Goal: Contribute content: Contribute content

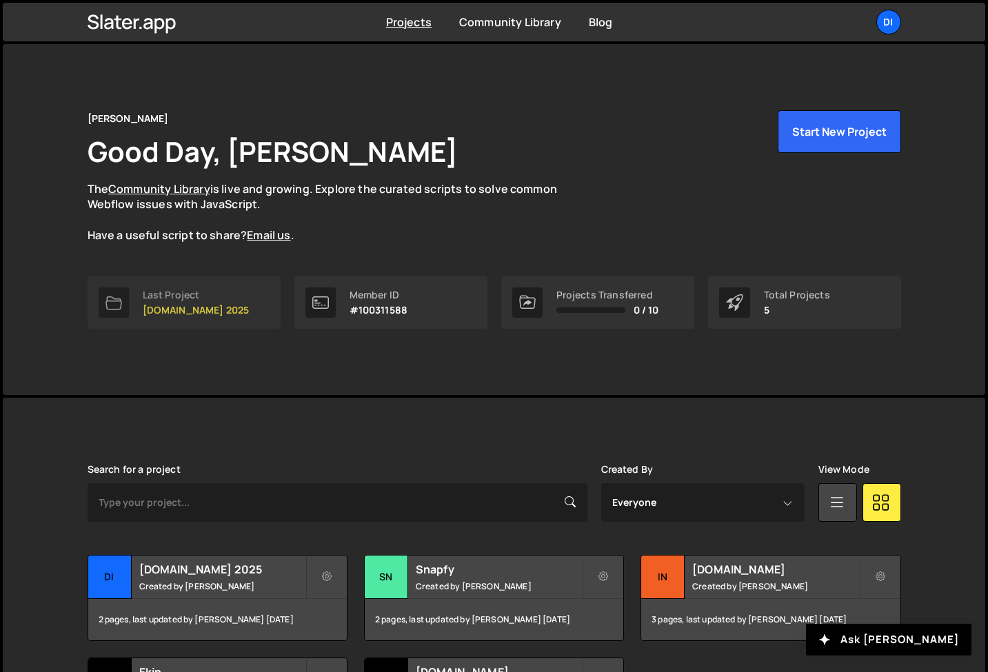
click at [201, 319] on link "Last Project [DOMAIN_NAME] 2025" at bounding box center [184, 303] width 193 height 52
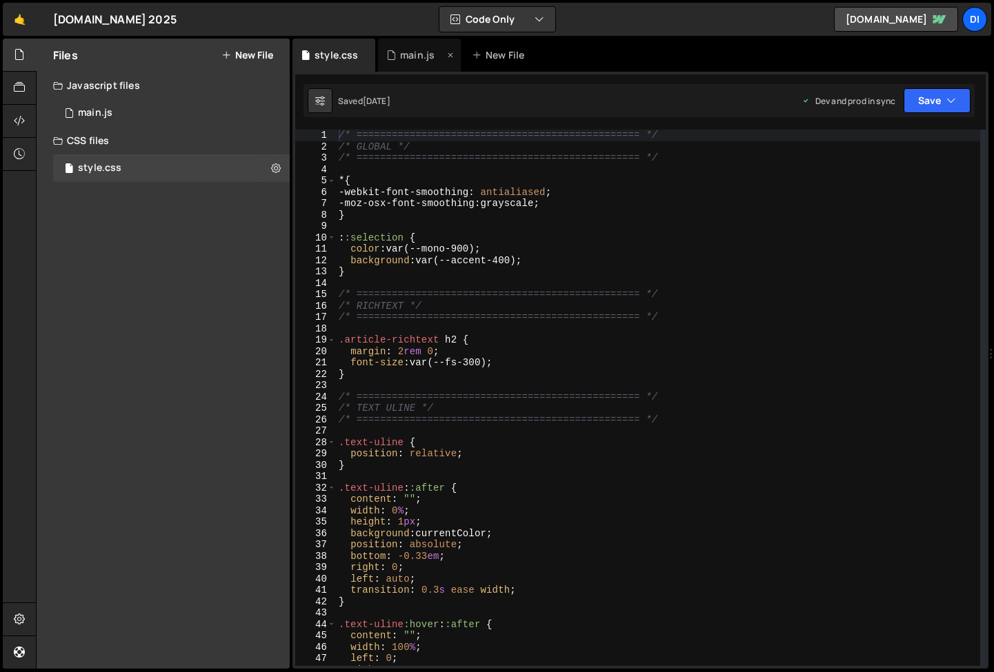
click at [415, 52] on div "main.js" at bounding box center [417, 55] width 34 height 14
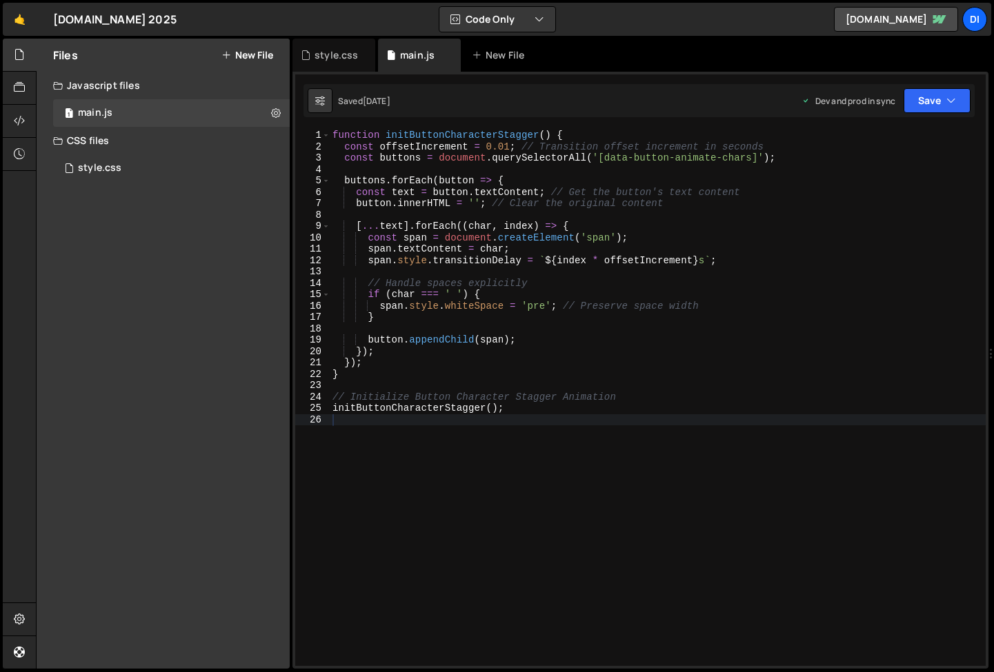
click at [406, 492] on div "function initButtonCharacterStagger ( ) { const offsetIncrement = 0.01 ; // Tra…" at bounding box center [658, 409] width 656 height 559
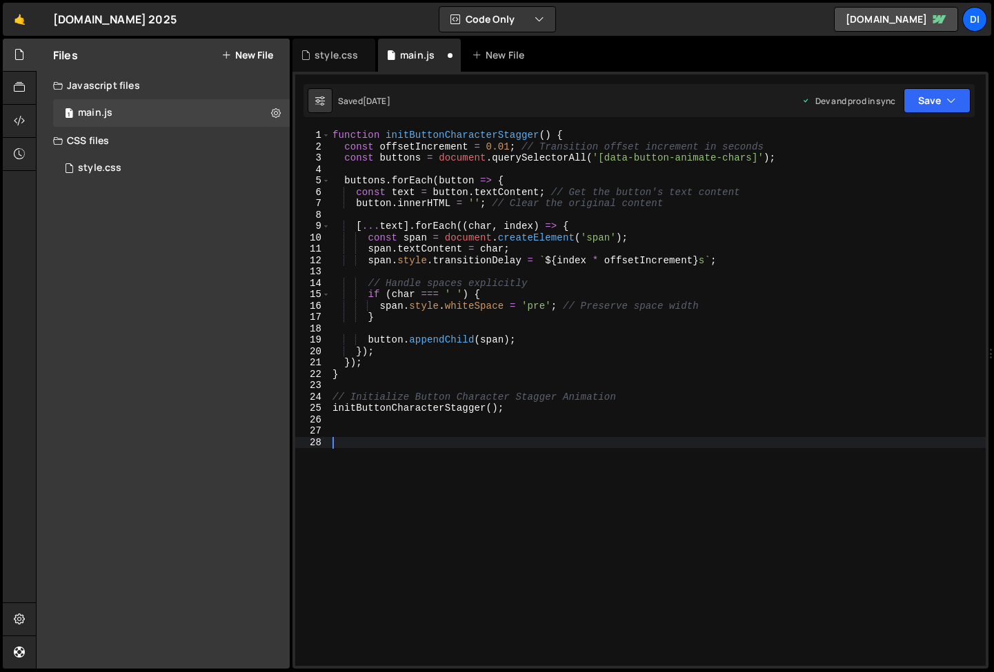
paste textarea "});"
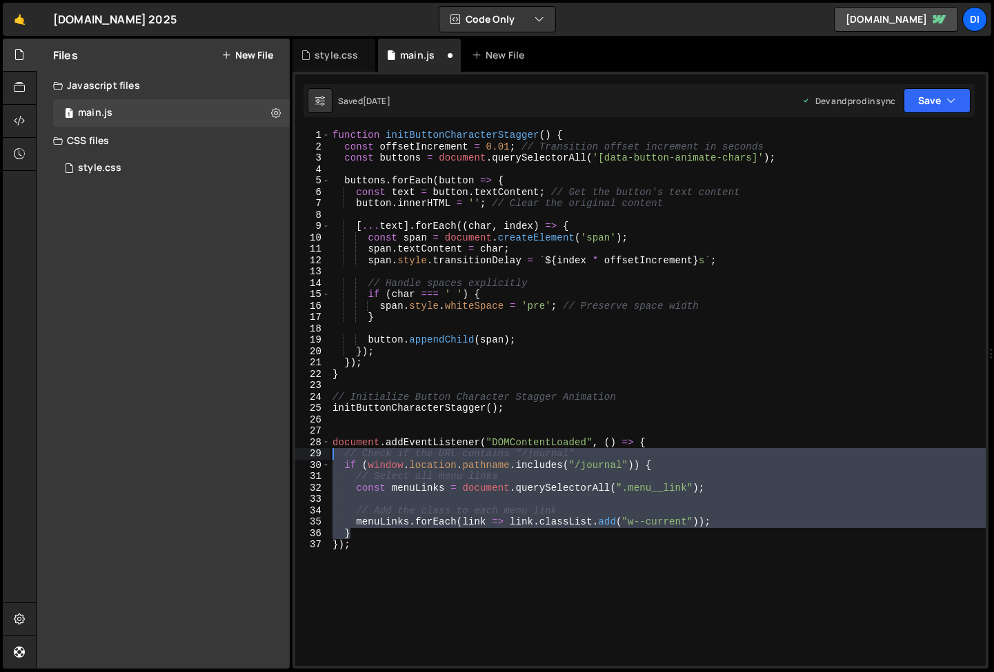
drag, startPoint x: 356, startPoint y: 532, endPoint x: 298, endPoint y: 450, distance: 99.9
click at [298, 450] on div "}); 1 2 3 4 5 6 7 8 9 10 11 12 13 14 15 16 17 18 19 20 21 22 23 24 25 26 27 28 …" at bounding box center [640, 398] width 690 height 537
type textarea "// Check if the URL contains "/journal" if (window.location.pathname.includes("…"
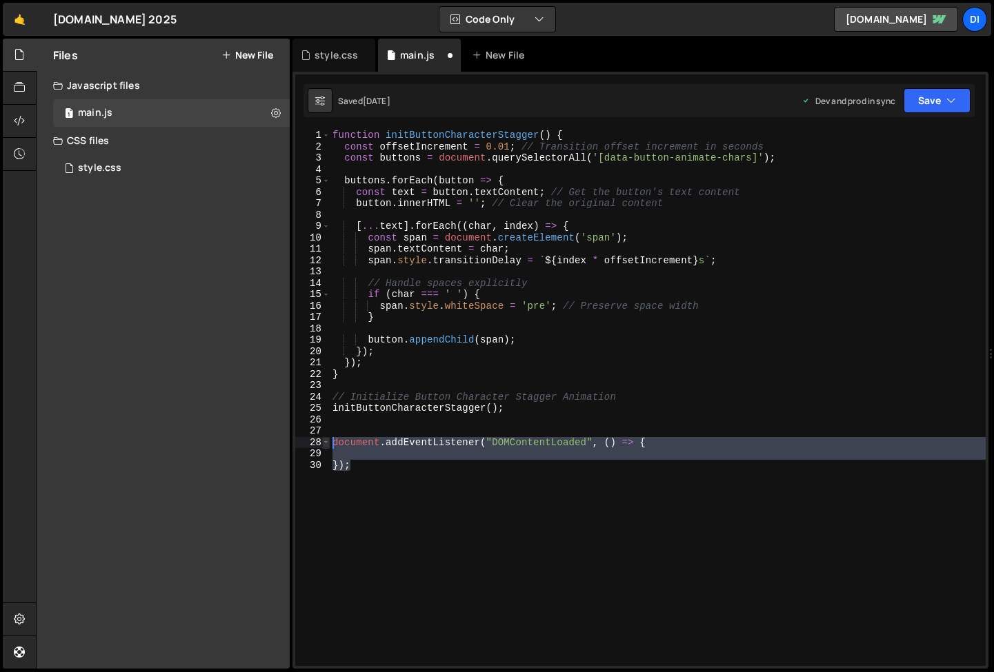
drag, startPoint x: 359, startPoint y: 464, endPoint x: 326, endPoint y: 446, distance: 37.0
click at [326, 446] on div "1 2 3 4 5 6 7 8 9 10 11 12 13 14 15 16 17 18 19 20 21 22 23 24 25 26 27 28 29 3…" at bounding box center [640, 398] width 690 height 537
paste textarea "}"
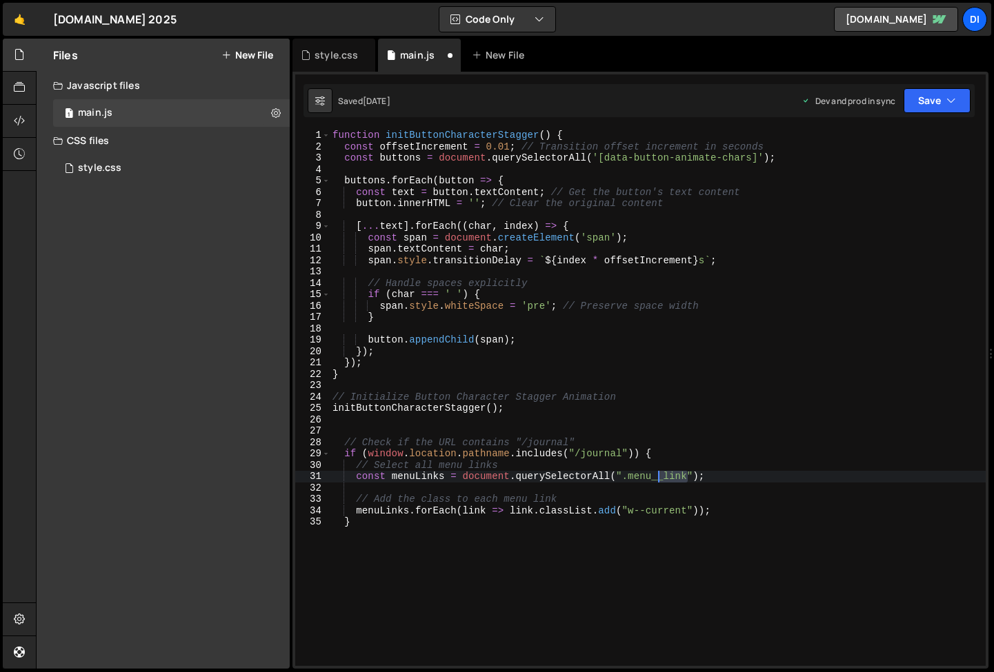
drag, startPoint x: 687, startPoint y: 475, endPoint x: 656, endPoint y: 474, distance: 31.1
click at [656, 474] on div "function initButtonCharacterStagger ( ) { const offsetIncrement = 0.01 ; // Tra…" at bounding box center [658, 409] width 656 height 559
type textarea "const menuLinks = document.querySelectorAll(".menu a");"
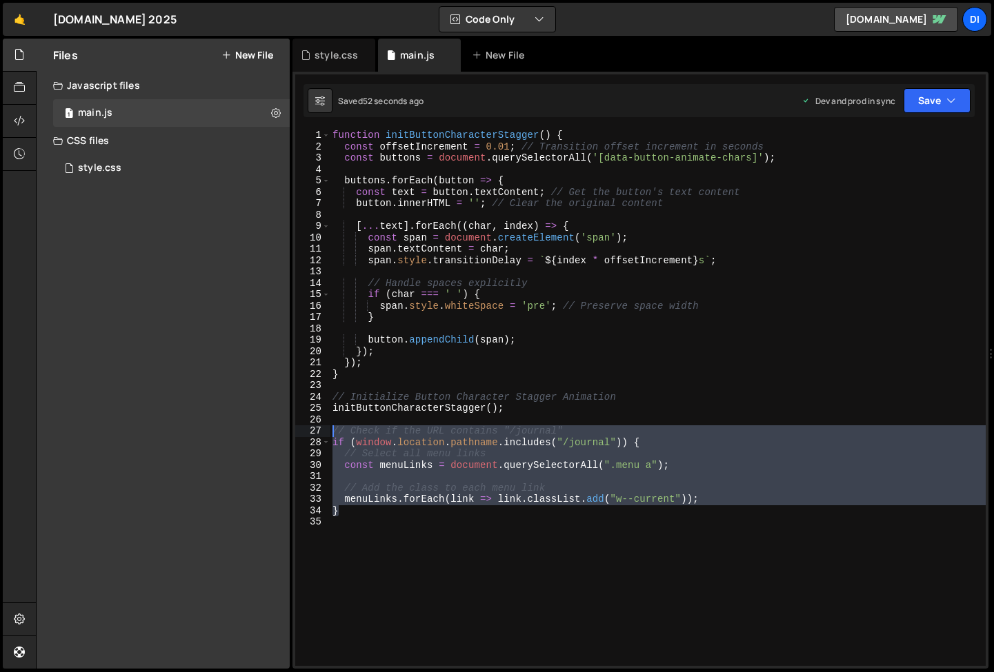
drag, startPoint x: 346, startPoint y: 513, endPoint x: 306, endPoint y: 432, distance: 89.8
click at [306, 432] on div "1 2 3 4 5 6 7 8 9 10 11 12 13 14 15 16 17 18 19 20 21 22 23 24 25 26 27 28 29 3…" at bounding box center [640, 398] width 690 height 537
paste textarea "});"
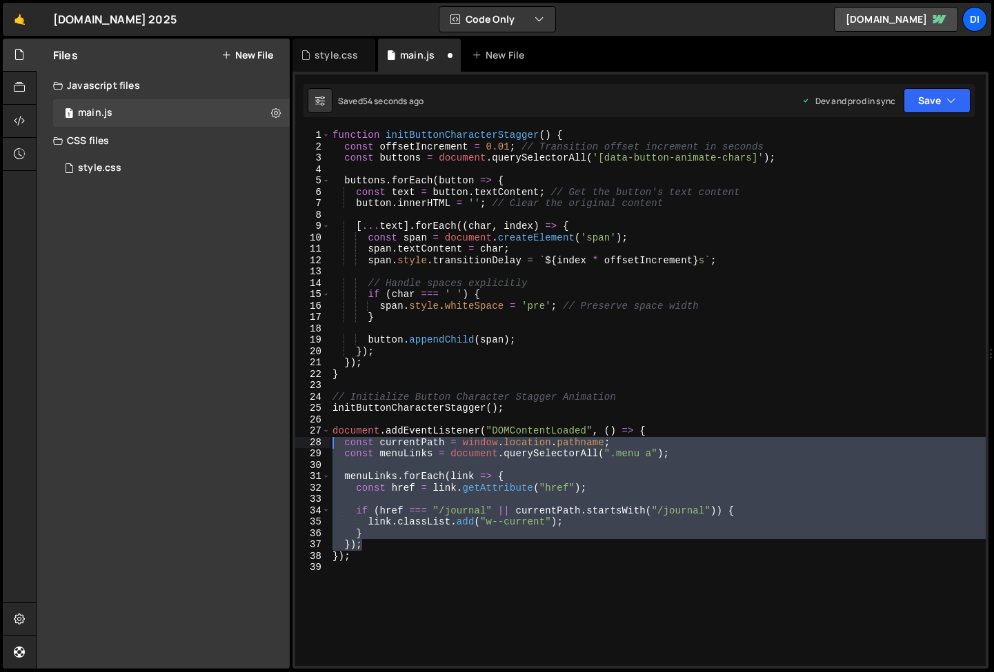
drag, startPoint x: 370, startPoint y: 541, endPoint x: 321, endPoint y: 442, distance: 110.1
click at [321, 442] on div "}); 1 2 3 4 5 6 7 8 9 10 11 12 13 14 15 16 17 18 19 20 21 22 23 24 25 26 27 28 …" at bounding box center [640, 398] width 690 height 537
type textarea "const currentPath = window.location.pathname; const menuLinks = document.queryS…"
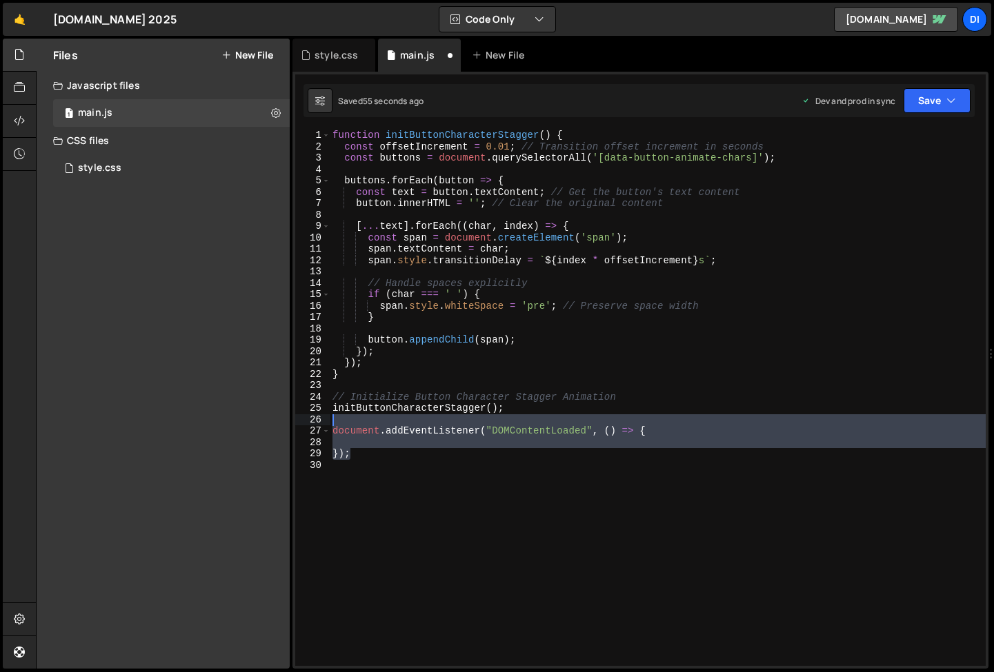
drag, startPoint x: 355, startPoint y: 457, endPoint x: 321, endPoint y: 420, distance: 49.8
click at [321, 420] on div "1 2 3 4 5 6 7 8 9 10 11 12 13 14 15 16 17 18 19 20 21 22 23 24 25 26 27 28 29 3…" at bounding box center [640, 398] width 690 height 537
paste textarea "});"
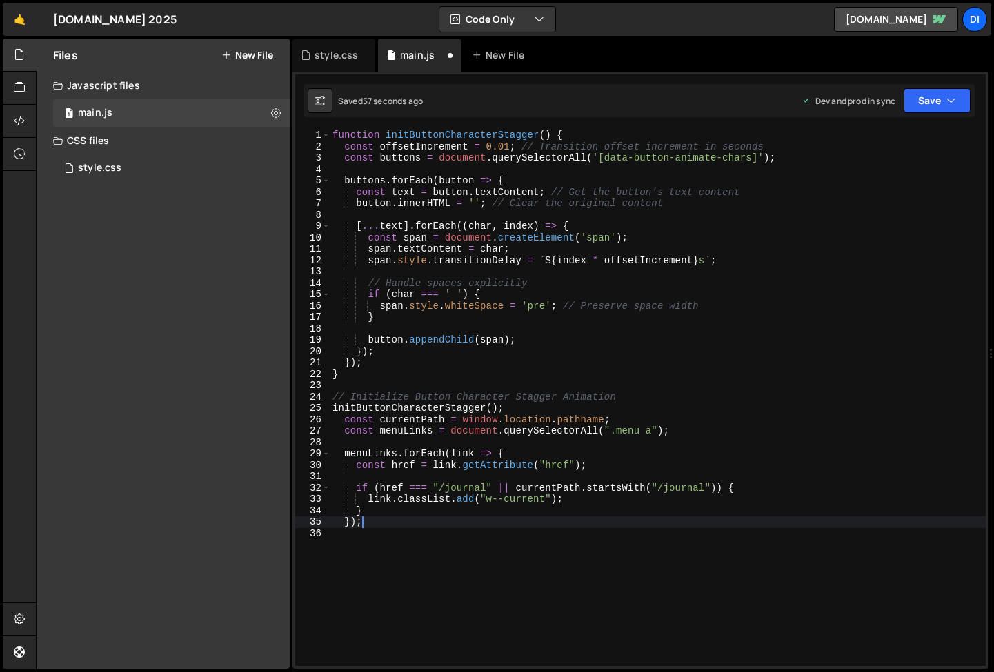
click at [534, 411] on div "function initButtonCharacterStagger ( ) { const offsetIncrement = 0.01 ; // Tra…" at bounding box center [658, 409] width 656 height 559
type textarea "initButtonCharacterStagger();"
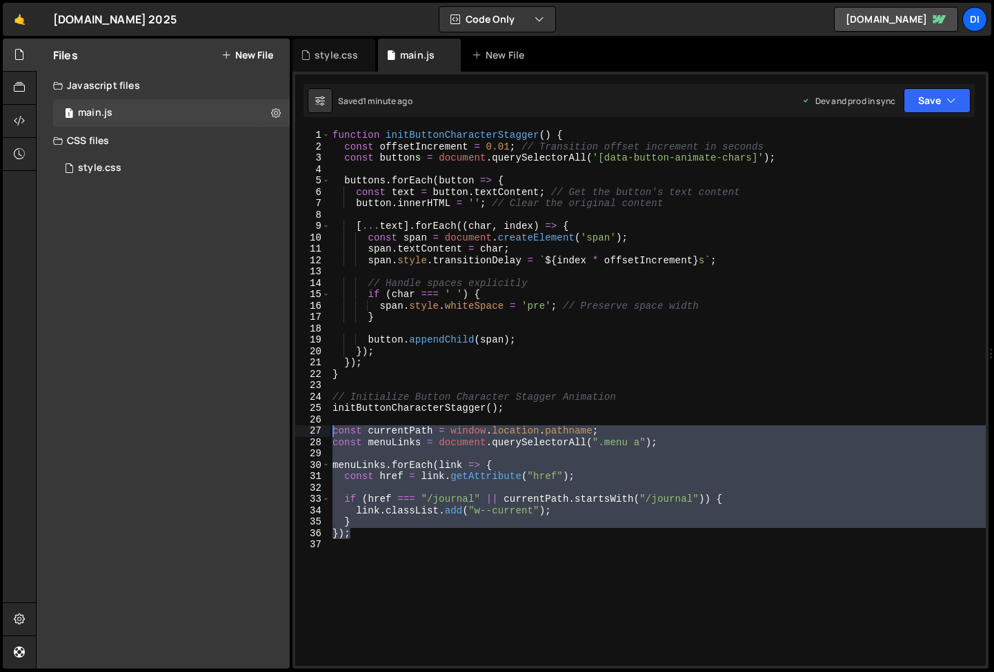
drag, startPoint x: 359, startPoint y: 538, endPoint x: 317, endPoint y: 430, distance: 116.2
click at [317, 430] on div "1 2 3 4 5 6 7 8 9 10 11 12 13 14 15 16 17 18 19 20 21 22 23 24 25 26 27 28 29 3…" at bounding box center [640, 398] width 690 height 537
paste textarea "}"
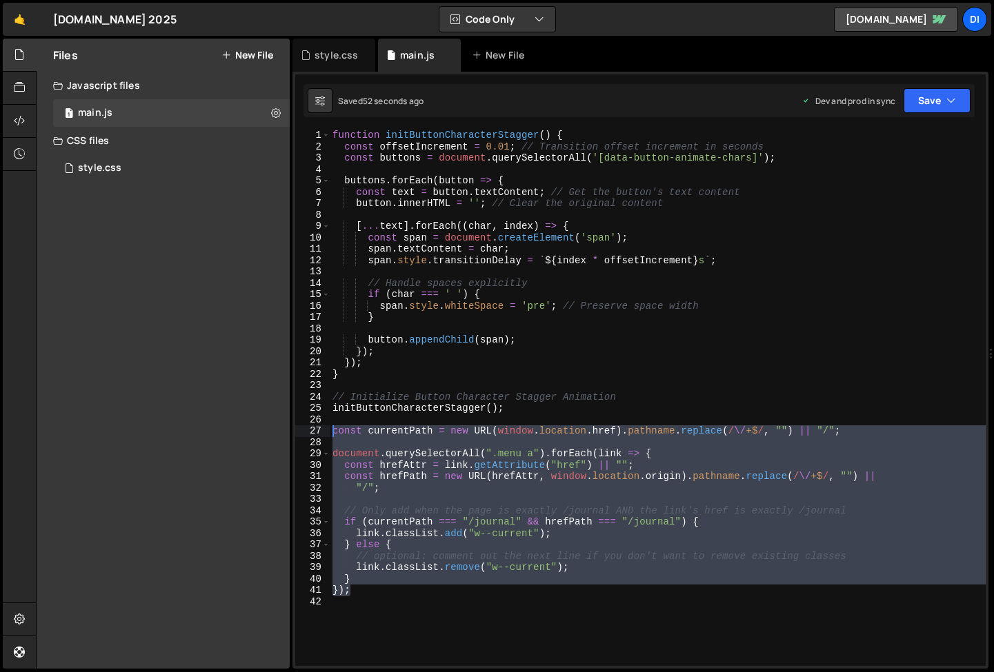
drag, startPoint x: 359, startPoint y: 591, endPoint x: 308, endPoint y: 430, distance: 169.5
click at [308, 430] on div "} 1 2 3 4 5 6 7 8 9 10 11 12 13 14 15 16 17 18 19 20 21 22 23 24 25 26 27 28 29…" at bounding box center [640, 398] width 690 height 537
paste textarea "});"
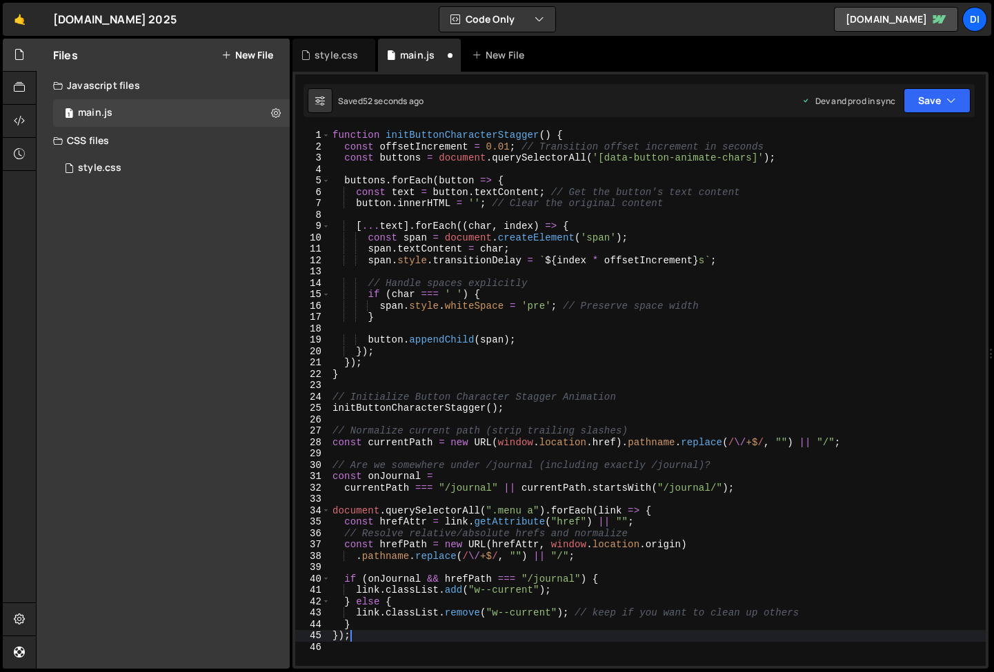
type textarea "});"
